Goal: Check status: Verify the current state of an ongoing process or item

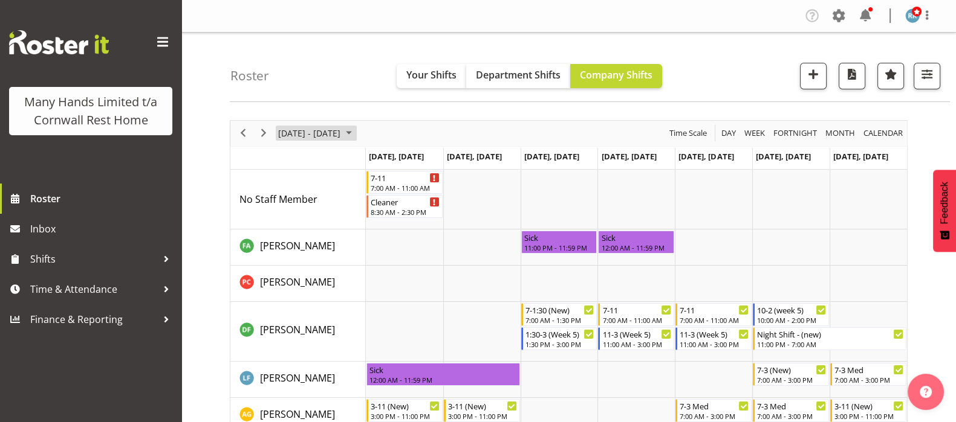
click at [355, 134] on span "August 2025" at bounding box center [348, 133] width 15 height 15
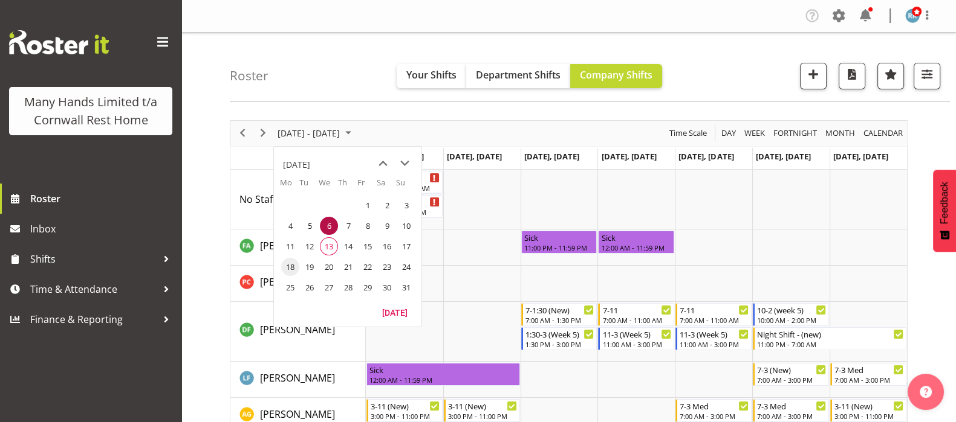
click at [292, 268] on span "18" at bounding box center [290, 267] width 18 height 18
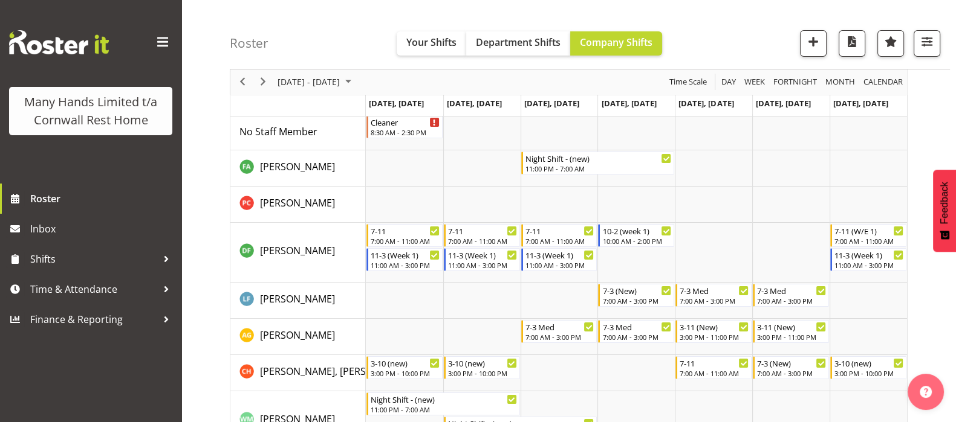
scroll to position [150, 0]
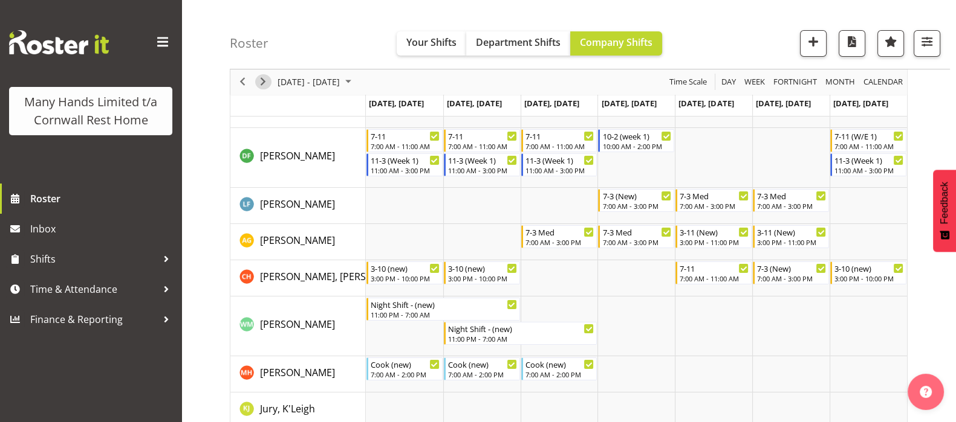
click at [263, 83] on span "Next" at bounding box center [263, 82] width 15 height 15
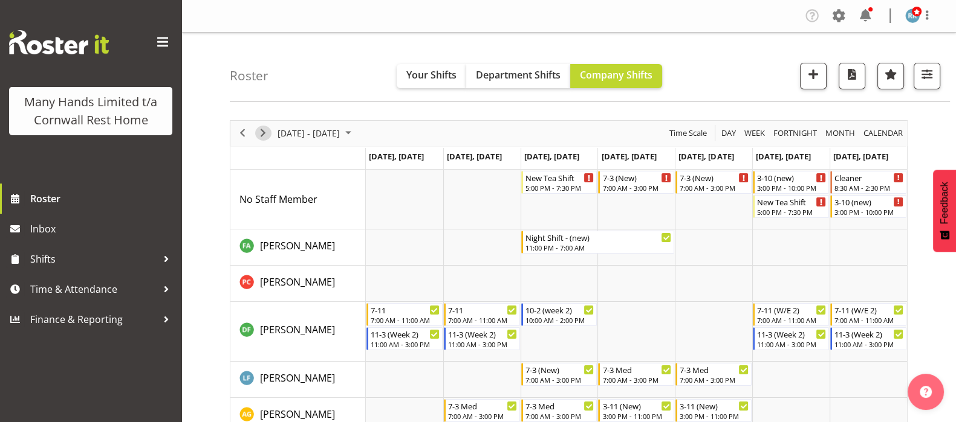
click at [261, 134] on span "Next" at bounding box center [263, 133] width 15 height 15
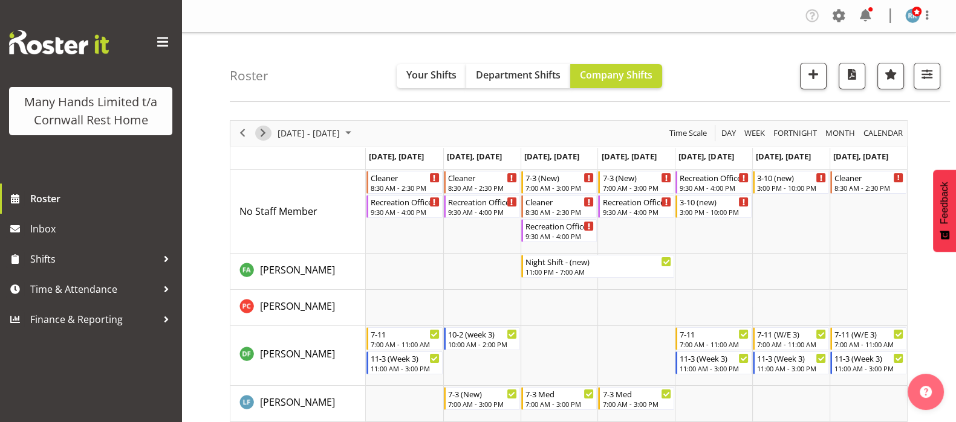
click at [265, 131] on span "Next" at bounding box center [263, 133] width 15 height 15
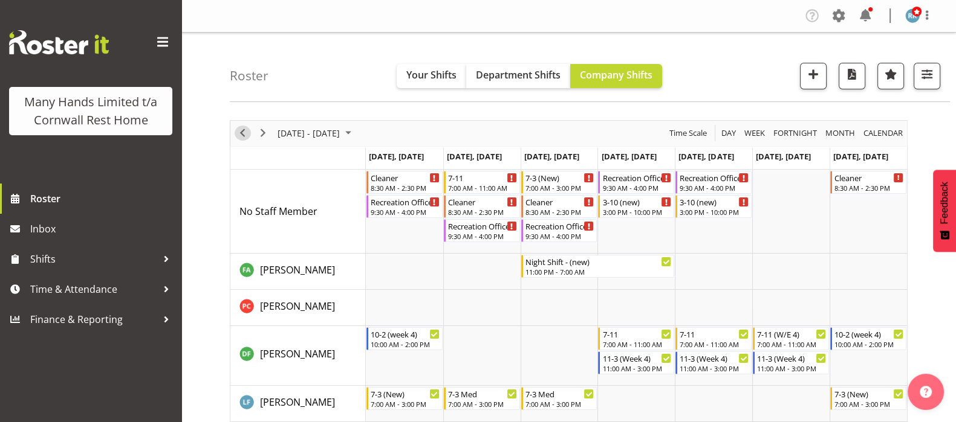
click at [241, 128] on span "Previous" at bounding box center [242, 133] width 15 height 15
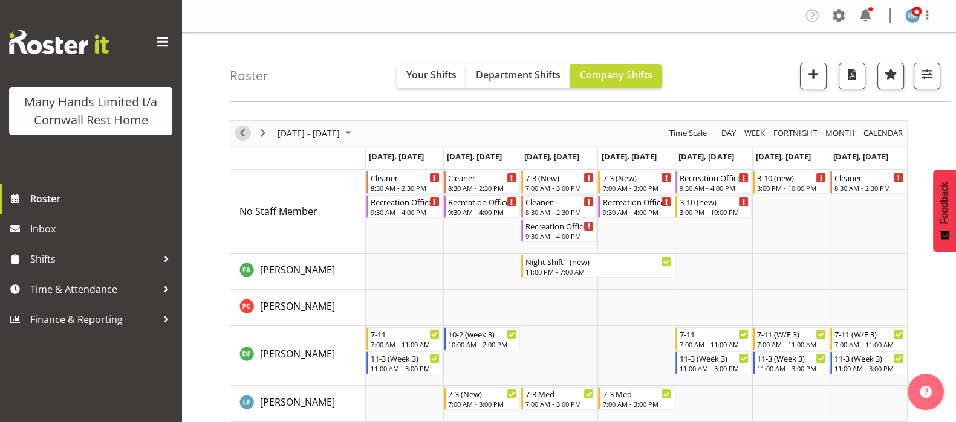
click at [243, 130] on span "Previous" at bounding box center [242, 133] width 15 height 15
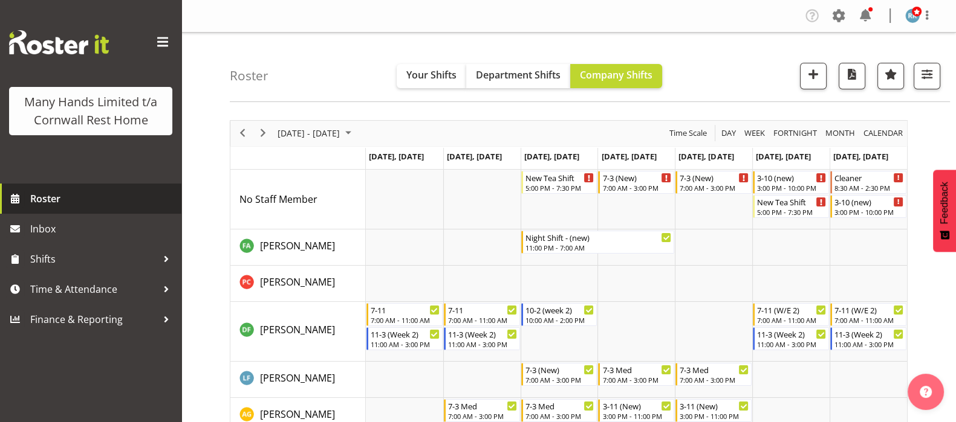
click at [37, 195] on span "Roster" at bounding box center [102, 199] width 145 height 18
